Goal: Obtain resource: Download file/media

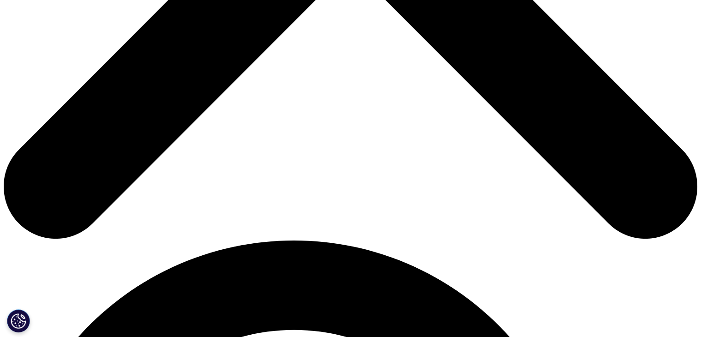
scroll to position [443, 0]
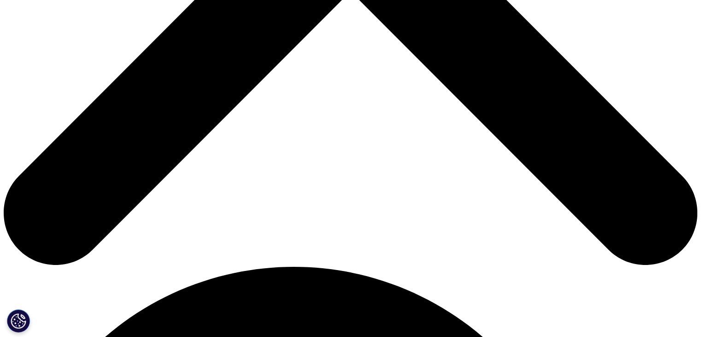
type input "Estephane"
type input "[PERSON_NAME]"
select select "[GEOGRAPHIC_DATA]"
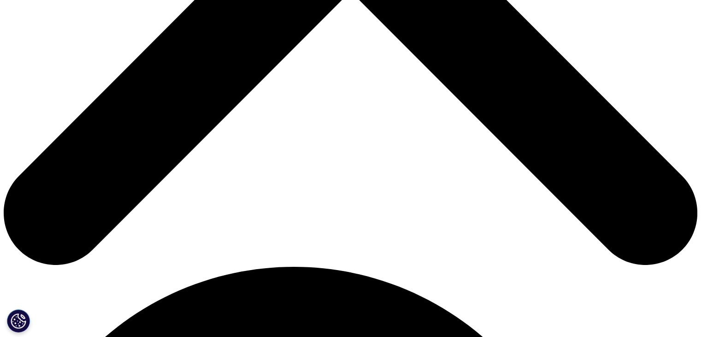
type input "[EMAIL_ADDRESS][DOMAIN_NAME]"
type input "analist"
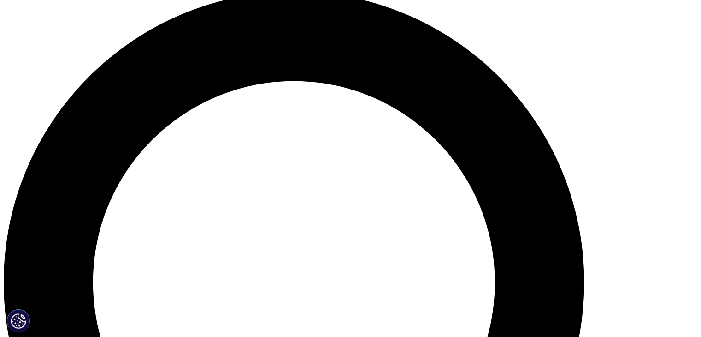
scroll to position [722, 0]
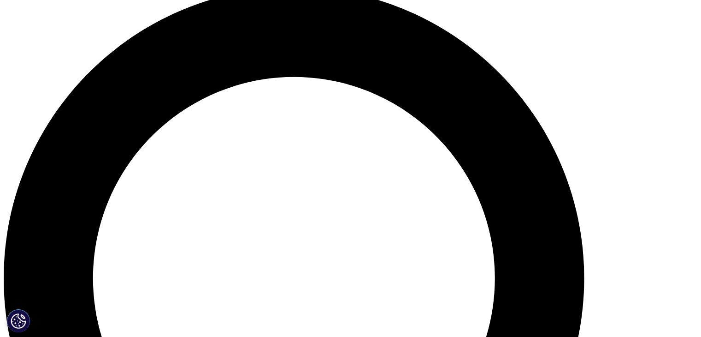
type input "libbs"
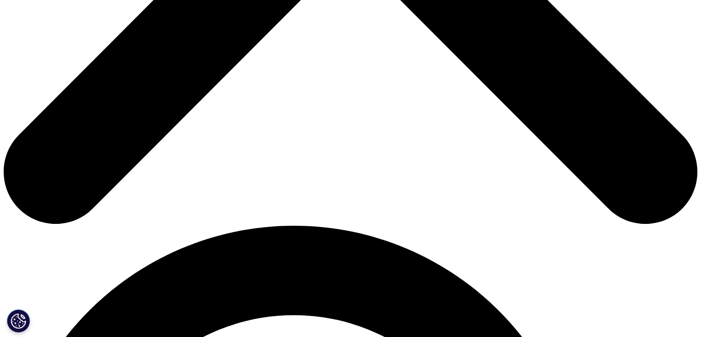
scroll to position [5, 5]
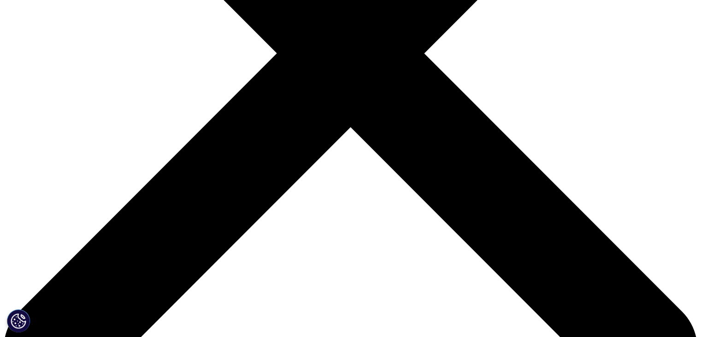
scroll to position [299, 0]
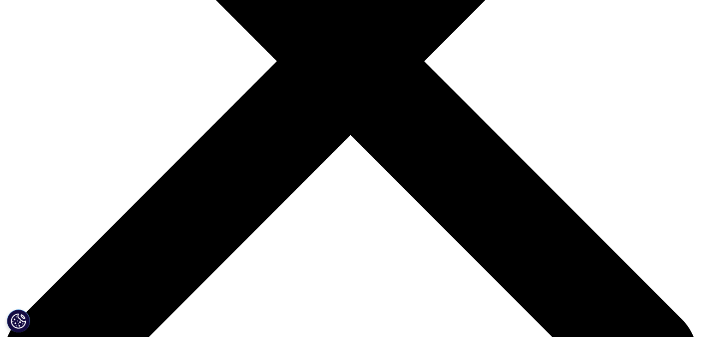
drag, startPoint x: 189, startPoint y: 221, endPoint x: 475, endPoint y: 181, distance: 288.7
